Goal: Transaction & Acquisition: Purchase product/service

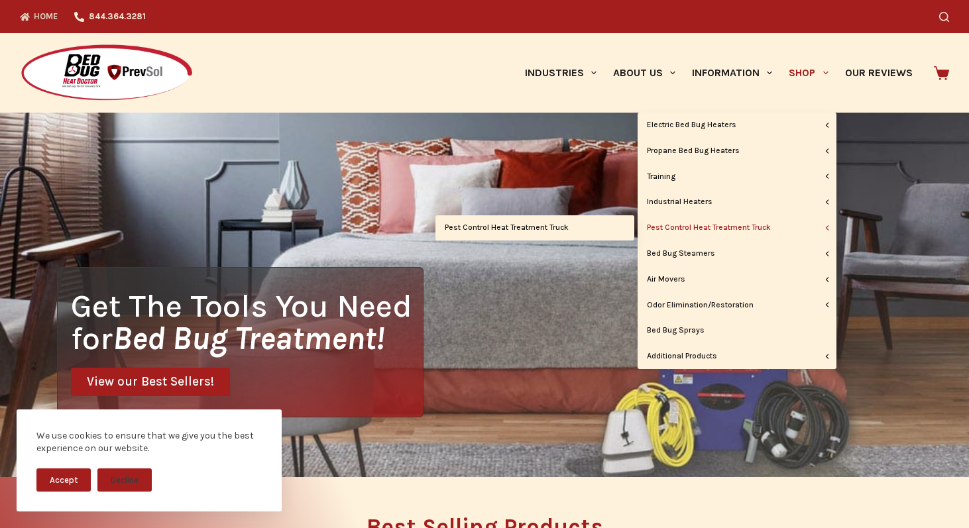
click at [739, 229] on link "Pest Control Heat Treatment Truck" at bounding box center [736, 227] width 199 height 25
click at [736, 225] on link "Pest Control Heat Treatment Truck" at bounding box center [736, 227] width 199 height 25
click at [536, 227] on link "Pest Control Heat Treatment Truck" at bounding box center [534, 227] width 199 height 25
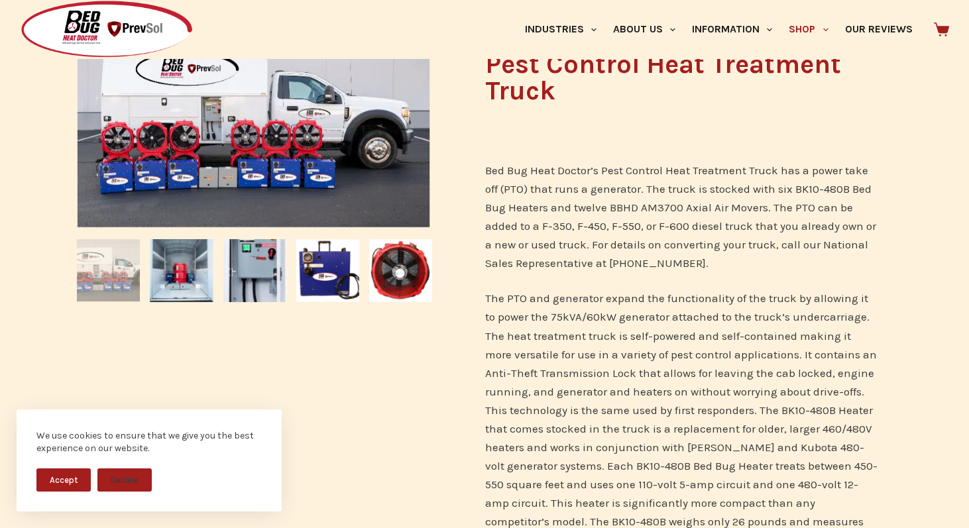
scroll to position [179, 0]
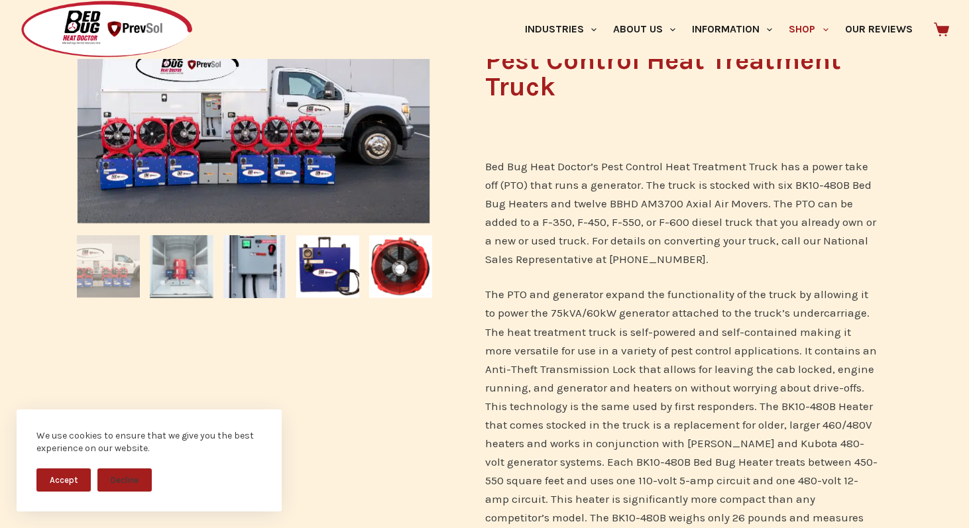
click at [181, 275] on img at bounding box center [181, 266] width 63 height 63
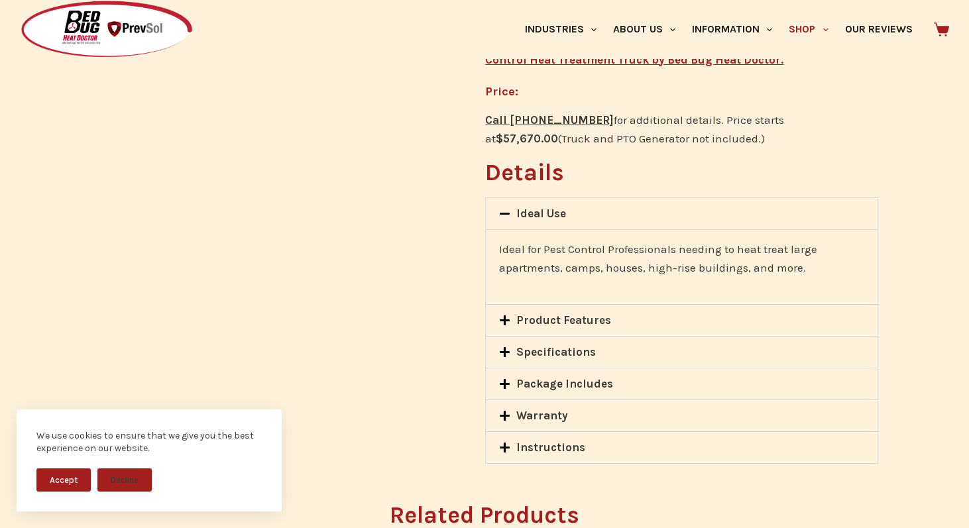
scroll to position [947, 0]
click at [506, 314] on icon at bounding box center [504, 319] width 11 height 11
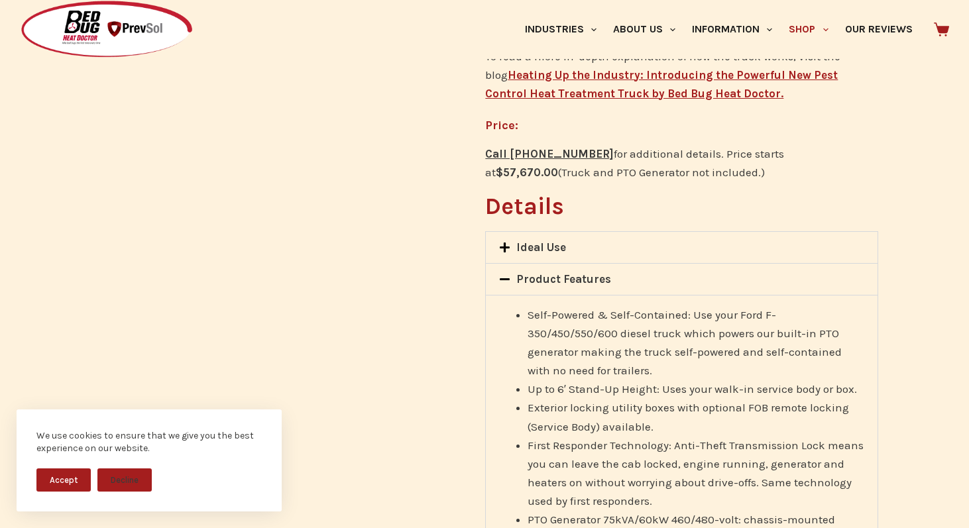
scroll to position [899, 0]
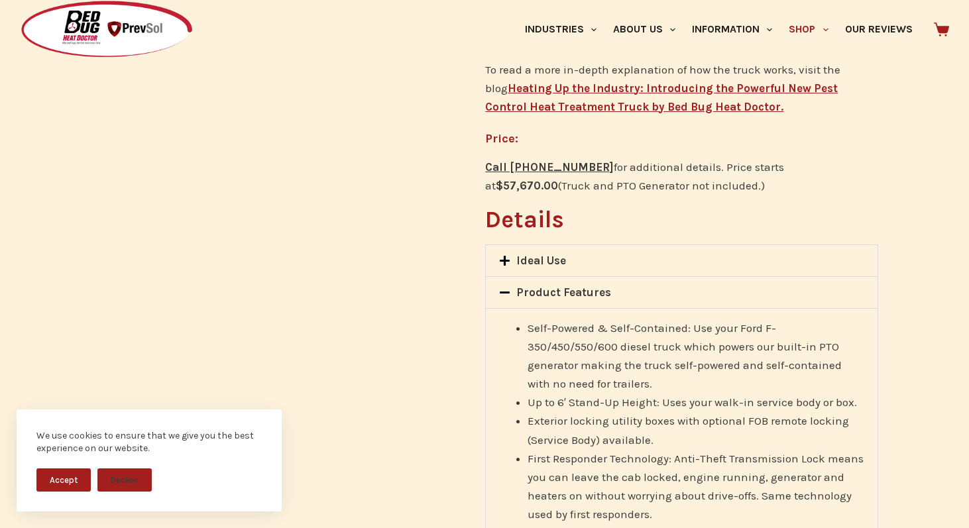
click at [507, 287] on icon at bounding box center [504, 292] width 11 height 11
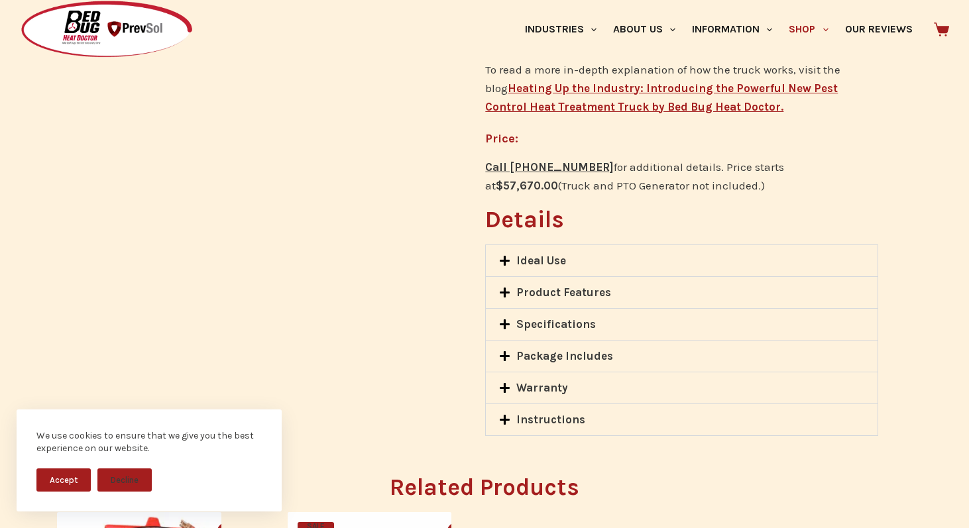
click at [508, 256] on icon at bounding box center [505, 261] width 10 height 10
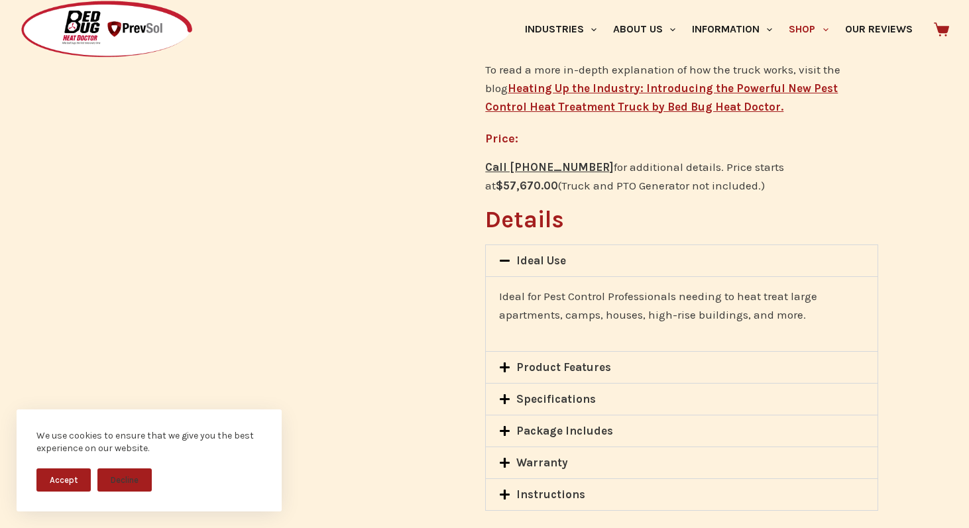
click at [500, 255] on icon at bounding box center [504, 260] width 11 height 11
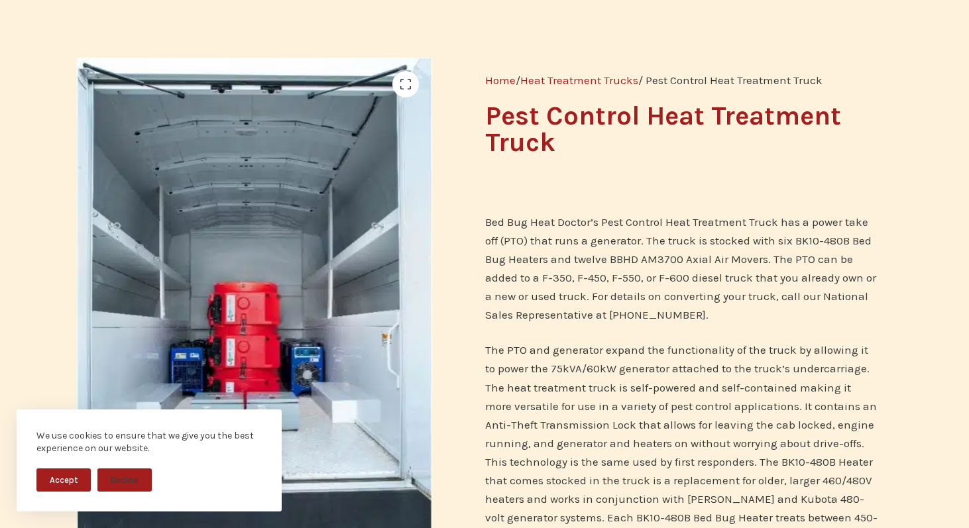
scroll to position [0, 0]
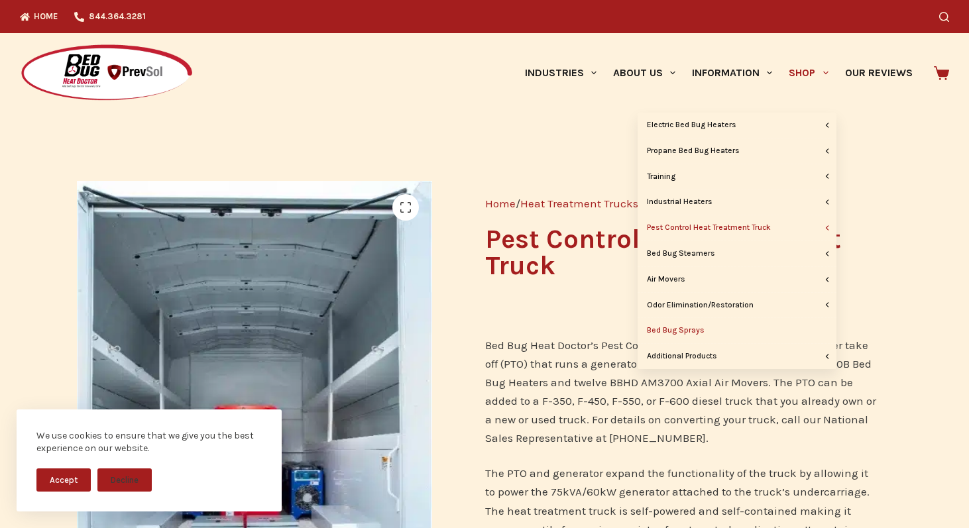
click at [685, 331] on link "Bed Bug Sprays" at bounding box center [736, 330] width 199 height 25
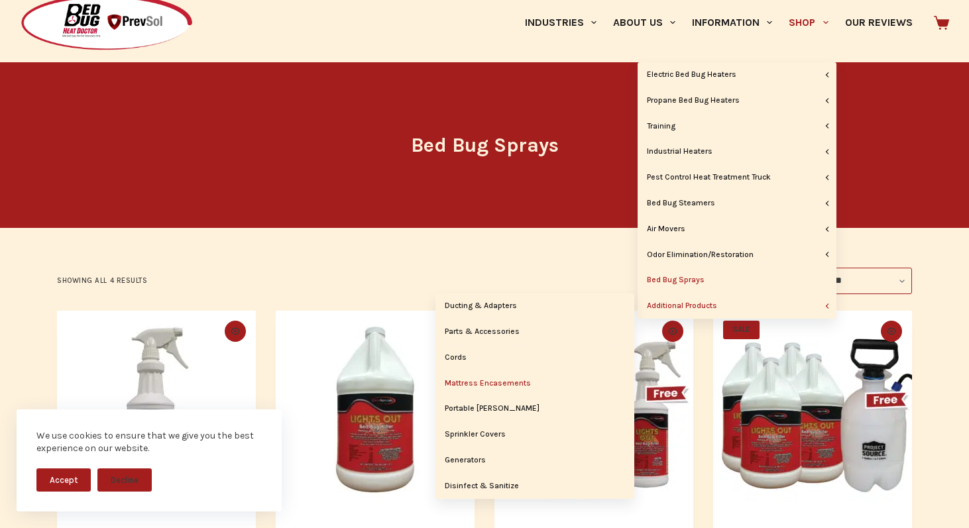
scroll to position [58, 0]
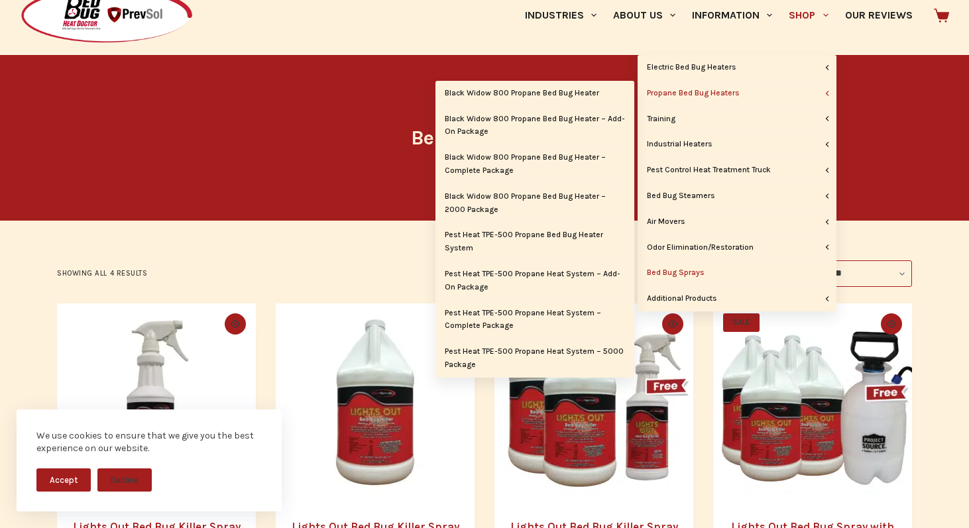
click at [708, 94] on link "Propane Bed Bug Heaters" at bounding box center [736, 93] width 199 height 25
